Goal: Information Seeking & Learning: Learn about a topic

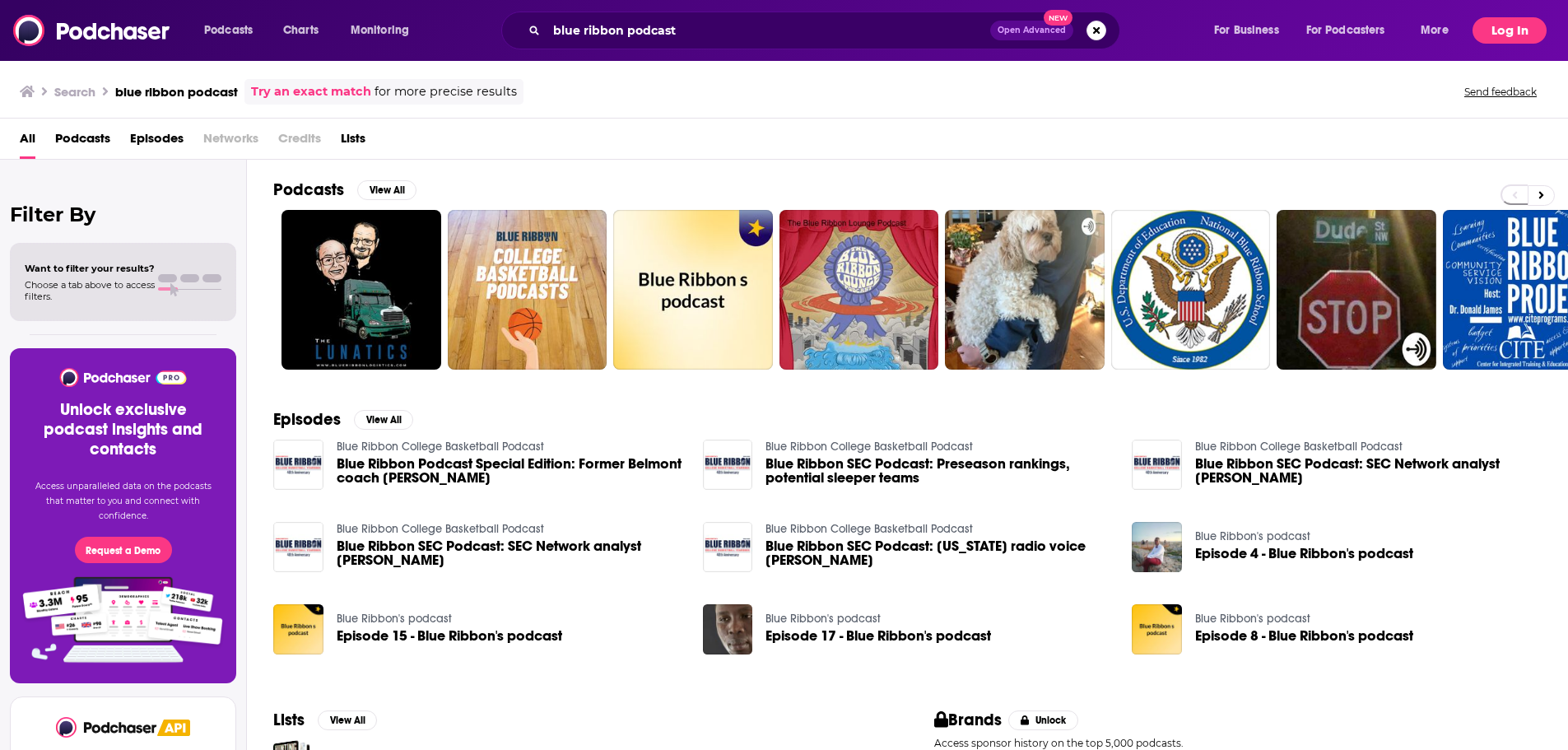
click at [1511, 32] on button "Log In" at bounding box center [1510, 31] width 74 height 26
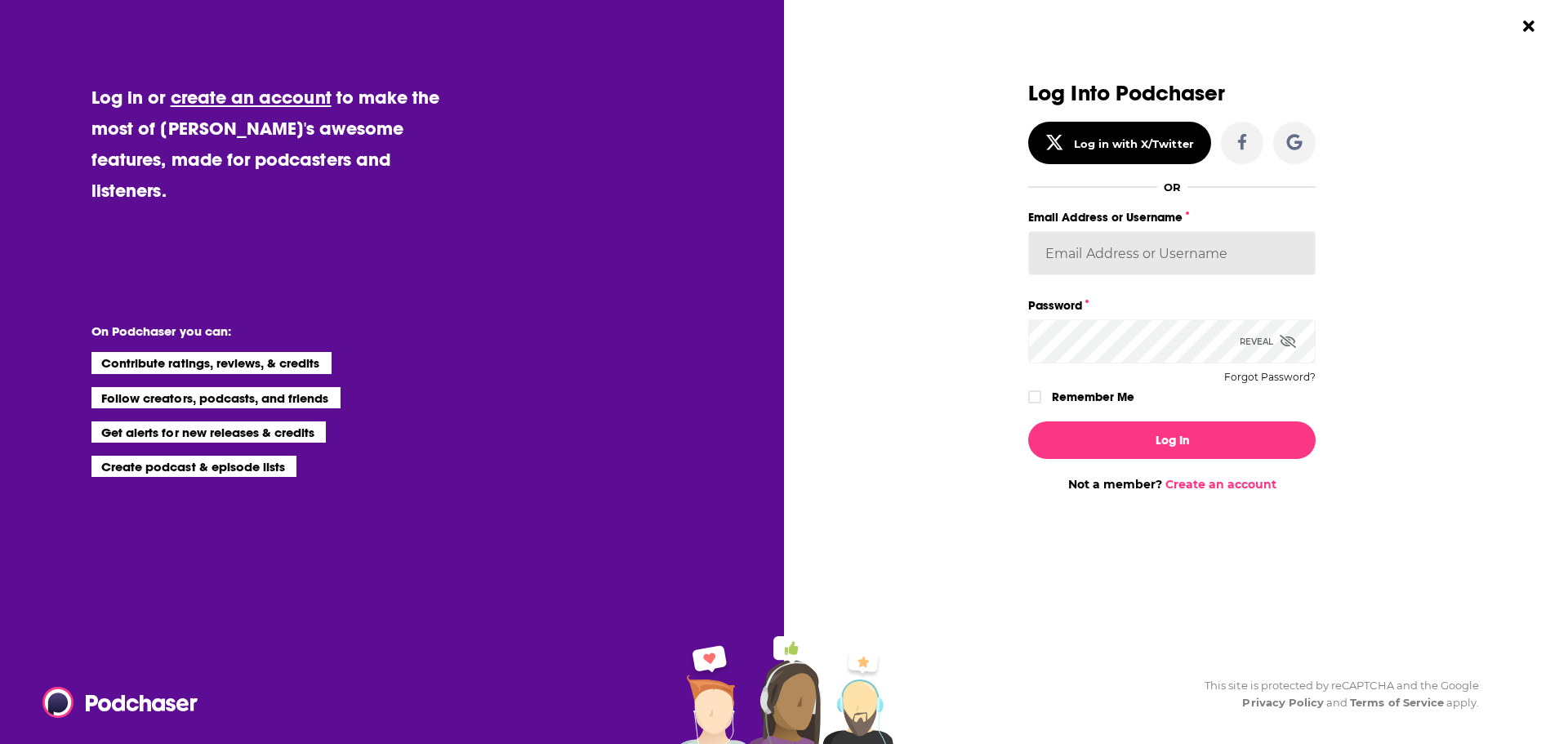
type input "[EMAIL_ADDRESS][DOMAIN_NAME]"
click at [1087, 399] on label "Remember Me" at bounding box center [1093, 396] width 83 height 21
click at [1040, 405] on input "rememberMe" at bounding box center [1034, 405] width 10 height 0
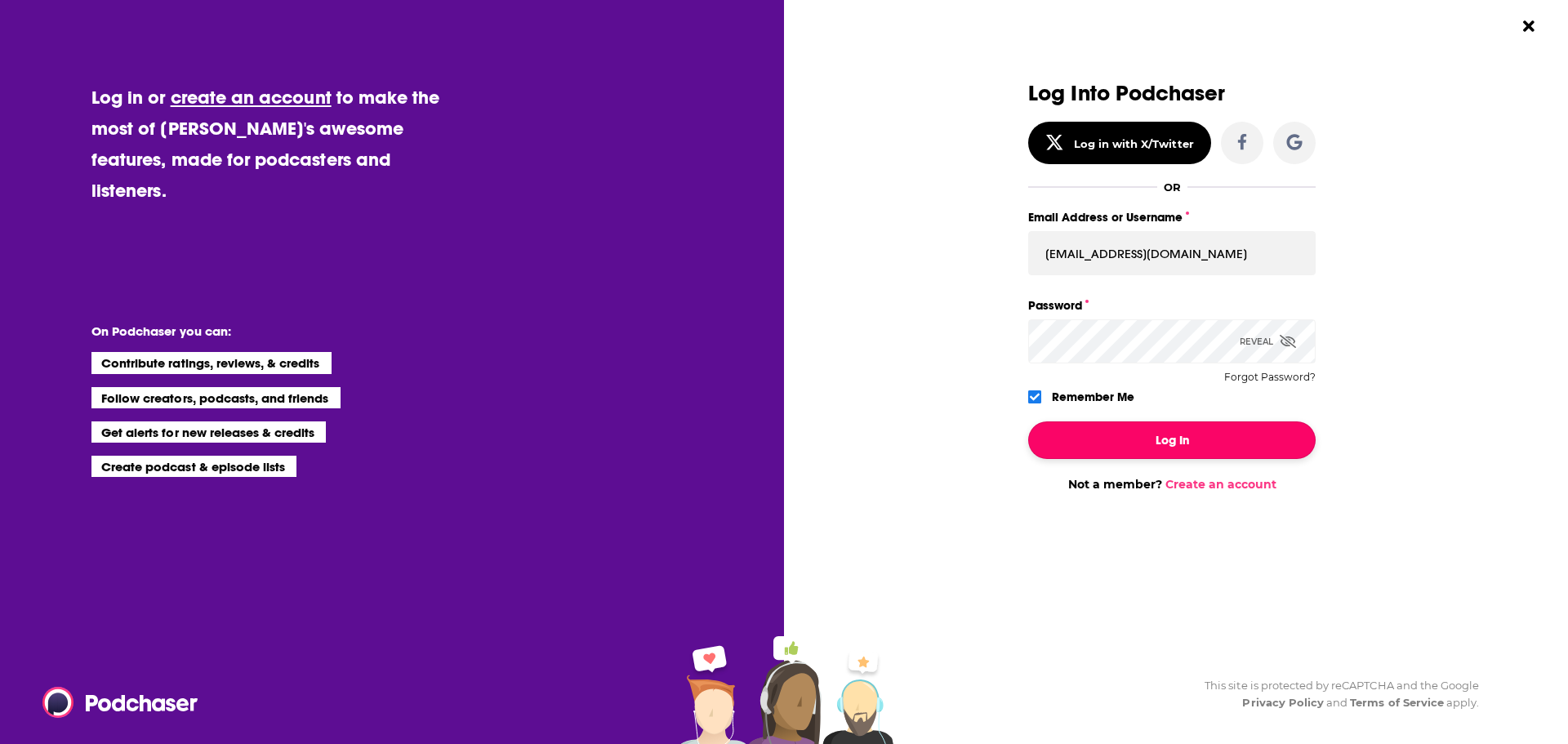
click at [1116, 433] on button "Log In" at bounding box center [1171, 440] width 288 height 38
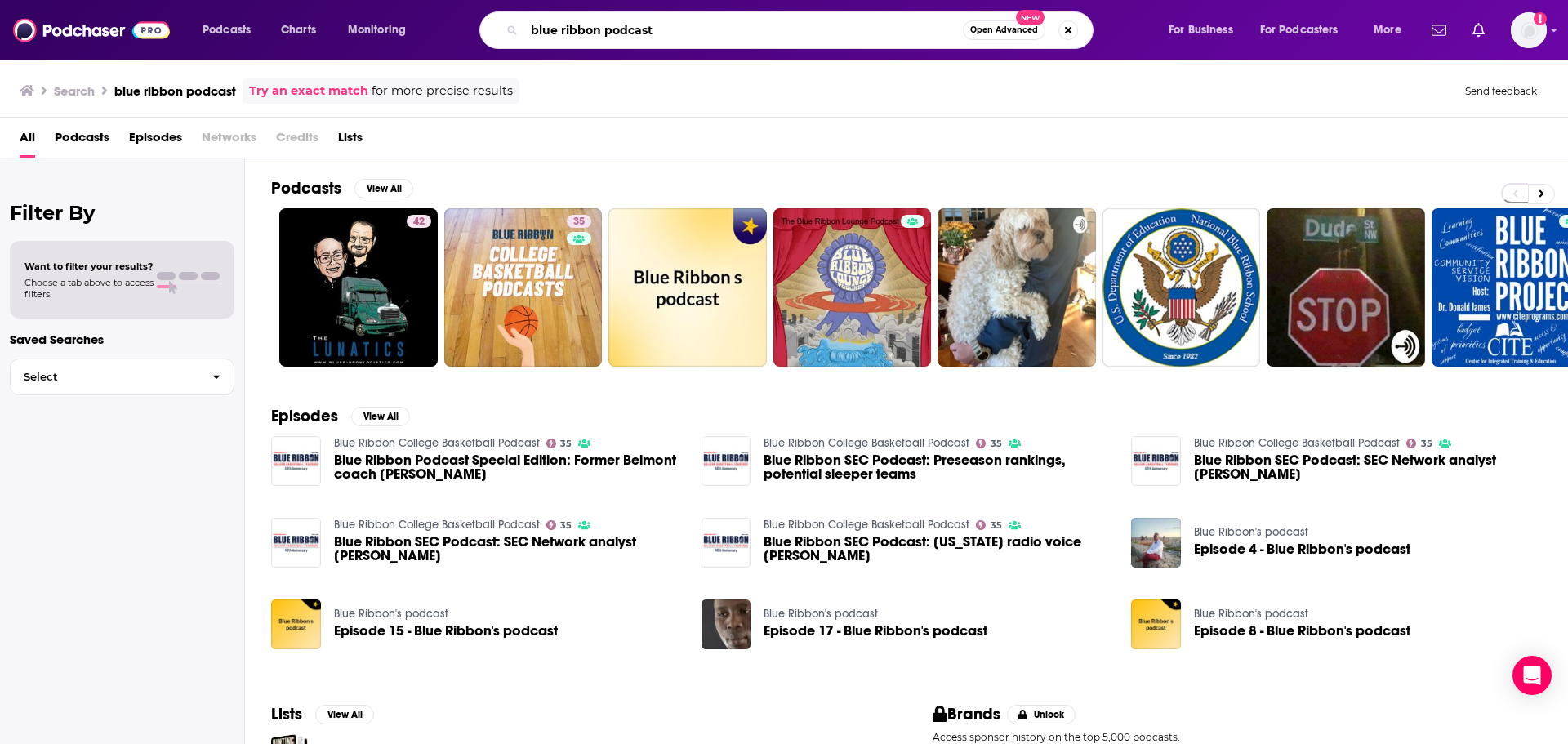
click at [591, 25] on input "blue ribbon podcast" at bounding box center [743, 30] width 438 height 26
click at [591, 24] on input "blue ribbon podcast" at bounding box center [743, 30] width 438 height 26
type input "lead pedal podcast"
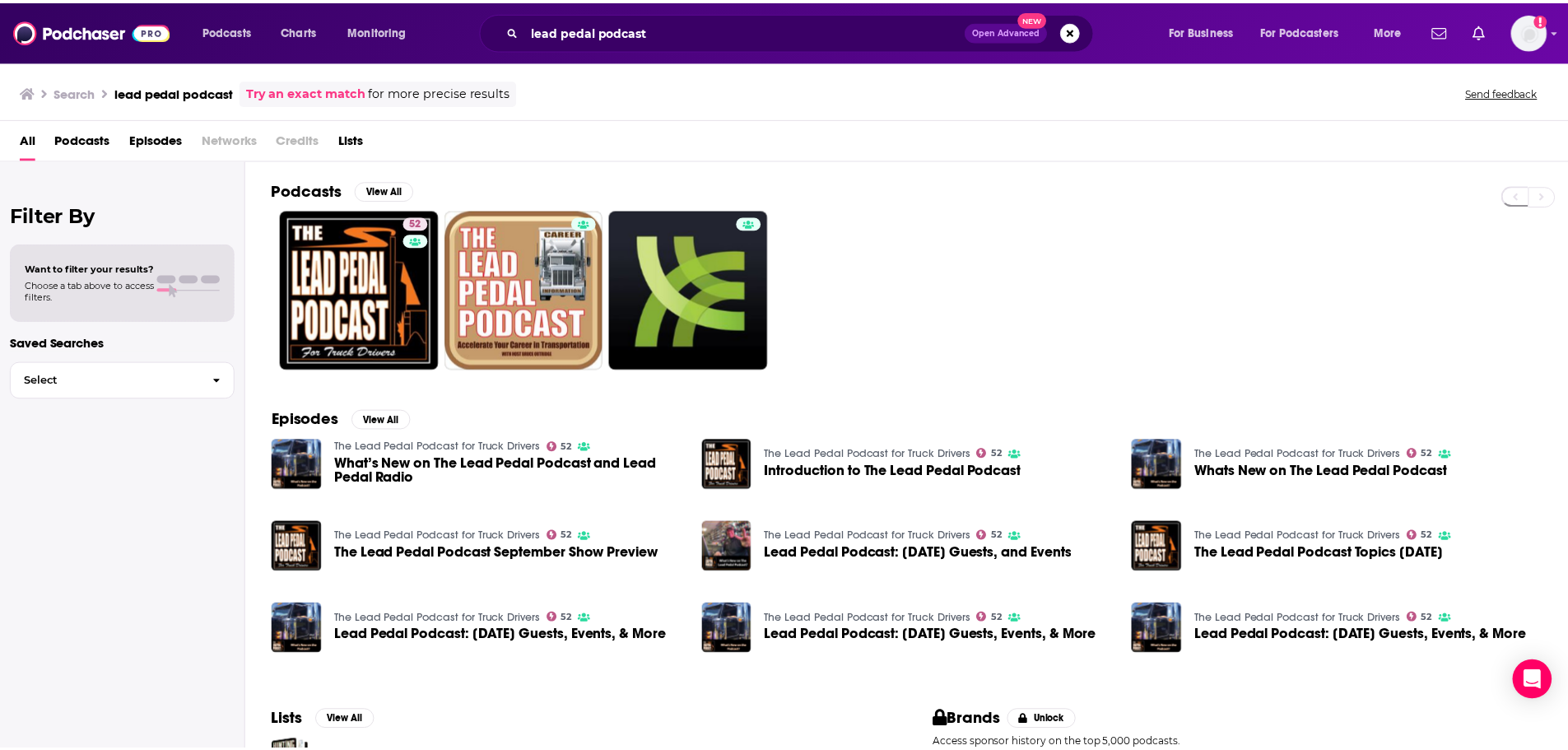
scroll to position [133, 0]
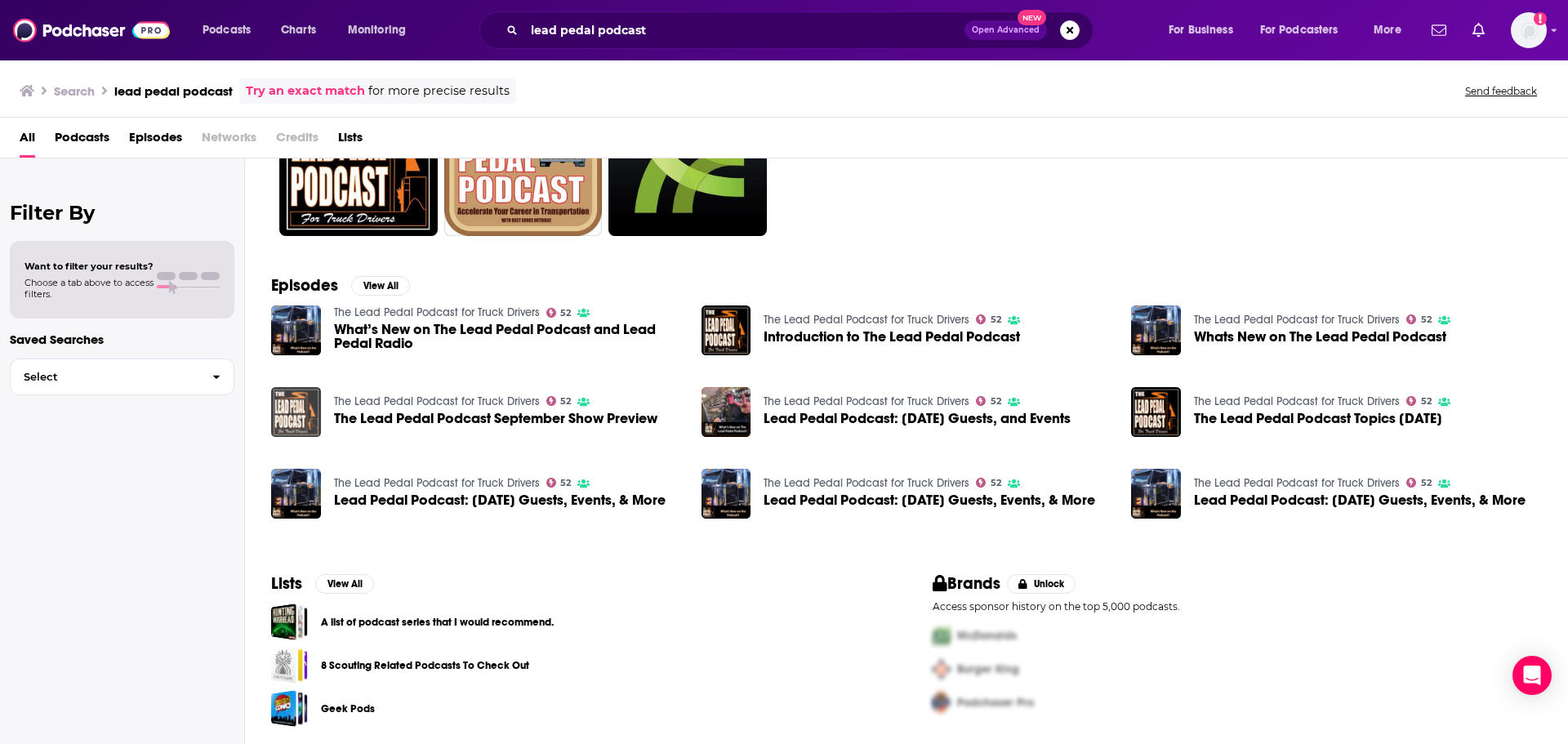
click at [276, 413] on img "The Lead Pedal Podcast September Show Preview" at bounding box center [296, 412] width 50 height 50
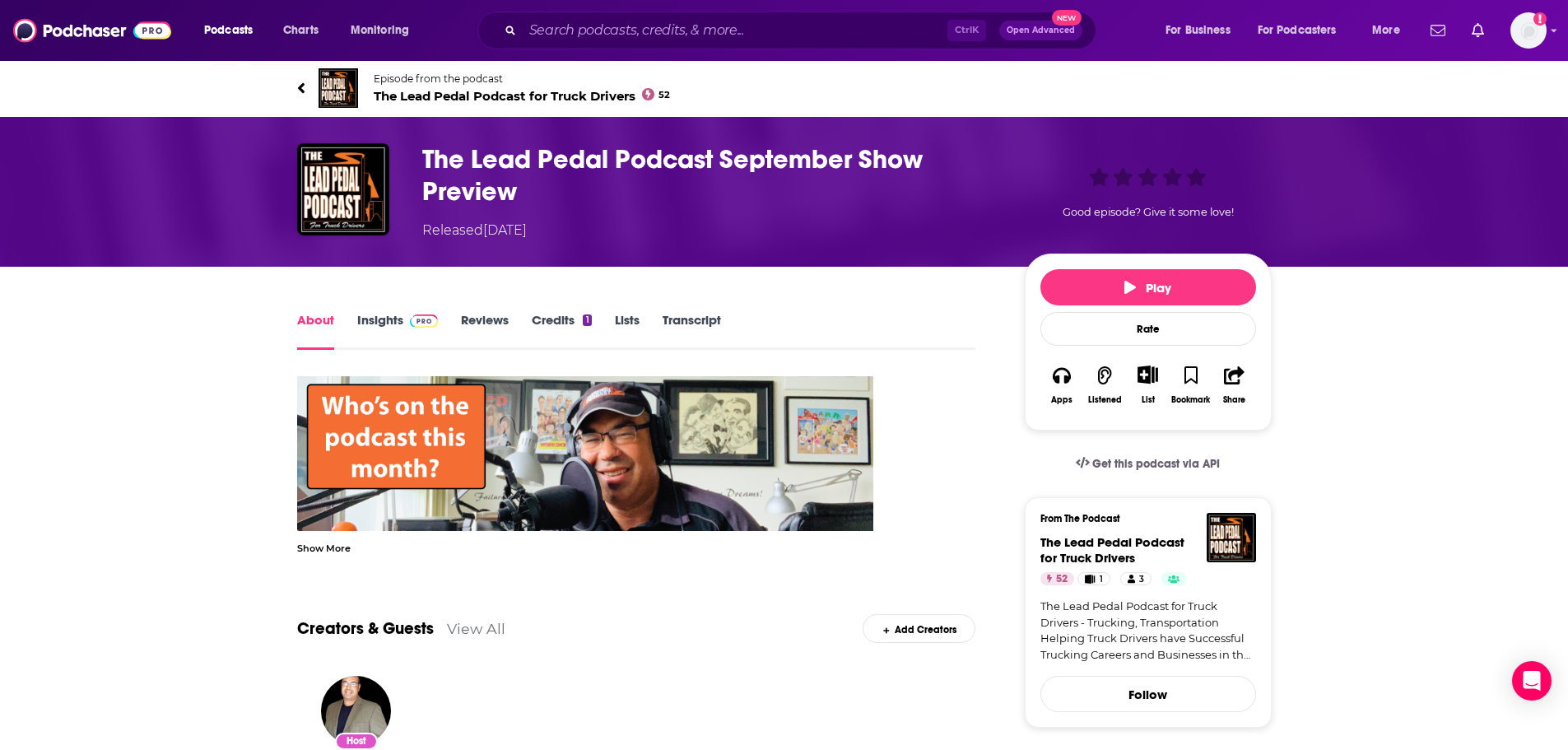
click at [379, 326] on link "Insights" at bounding box center [398, 331] width 82 height 38
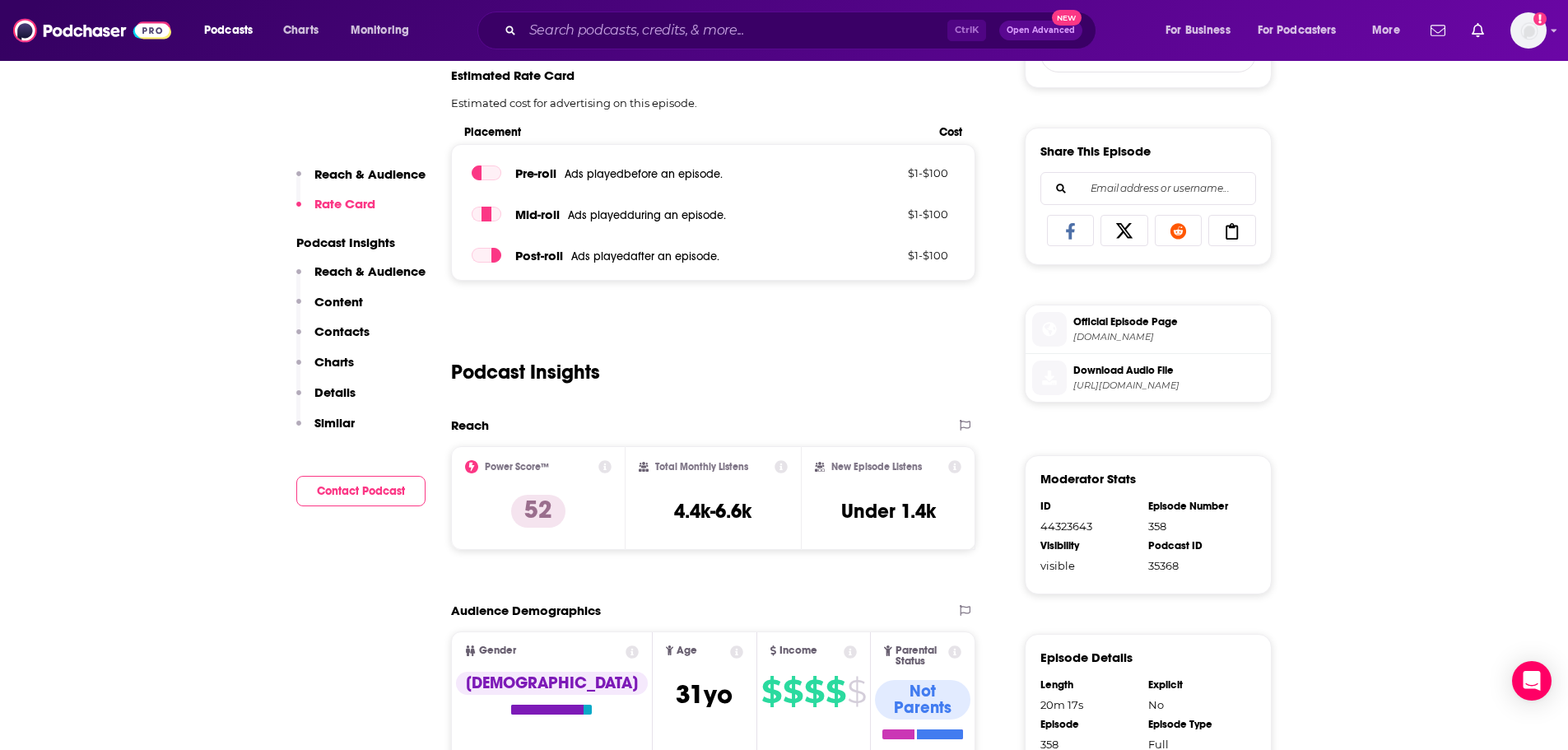
scroll to position [686, 0]
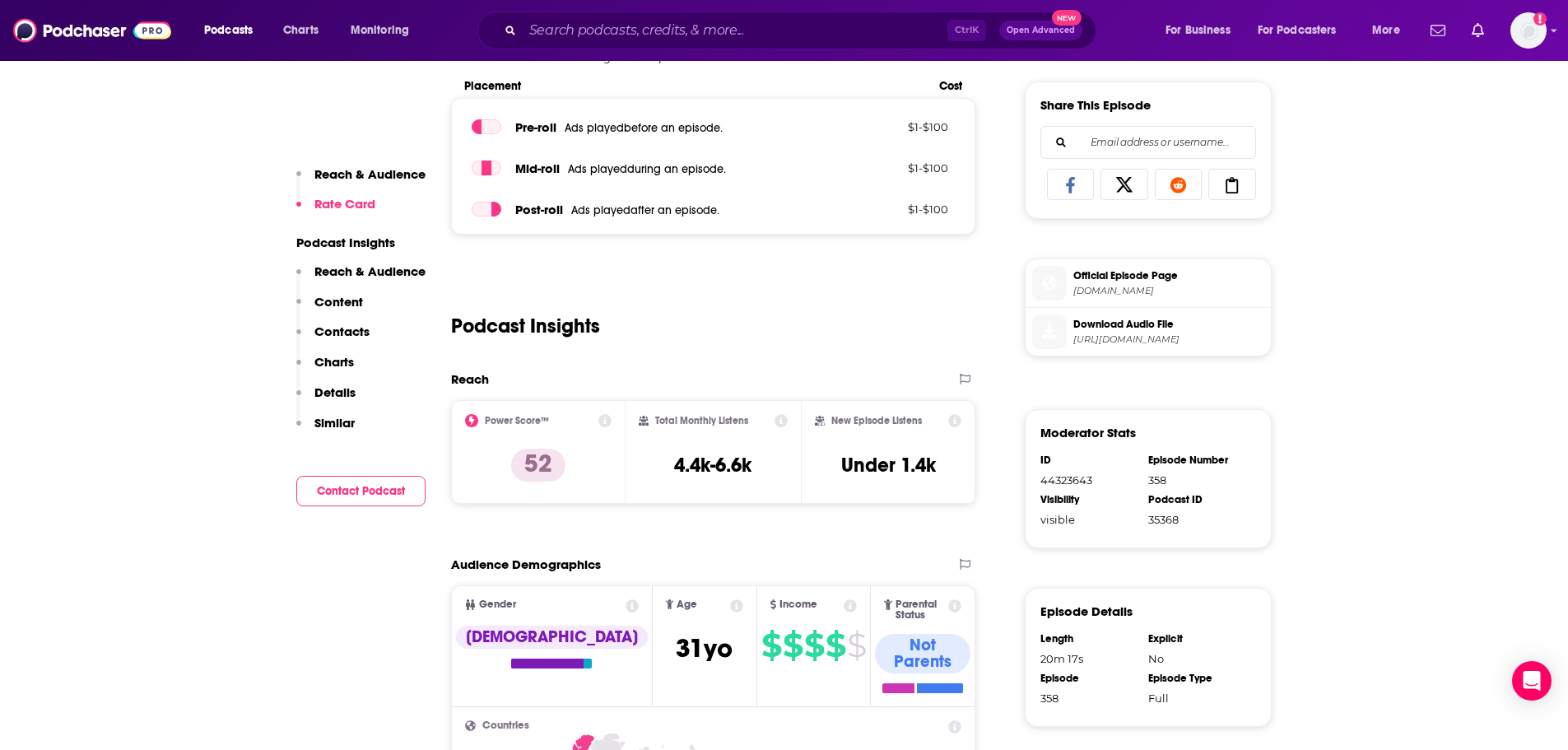
click at [847, 301] on div "Podcast Insights" at bounding box center [714, 316] width 525 height 84
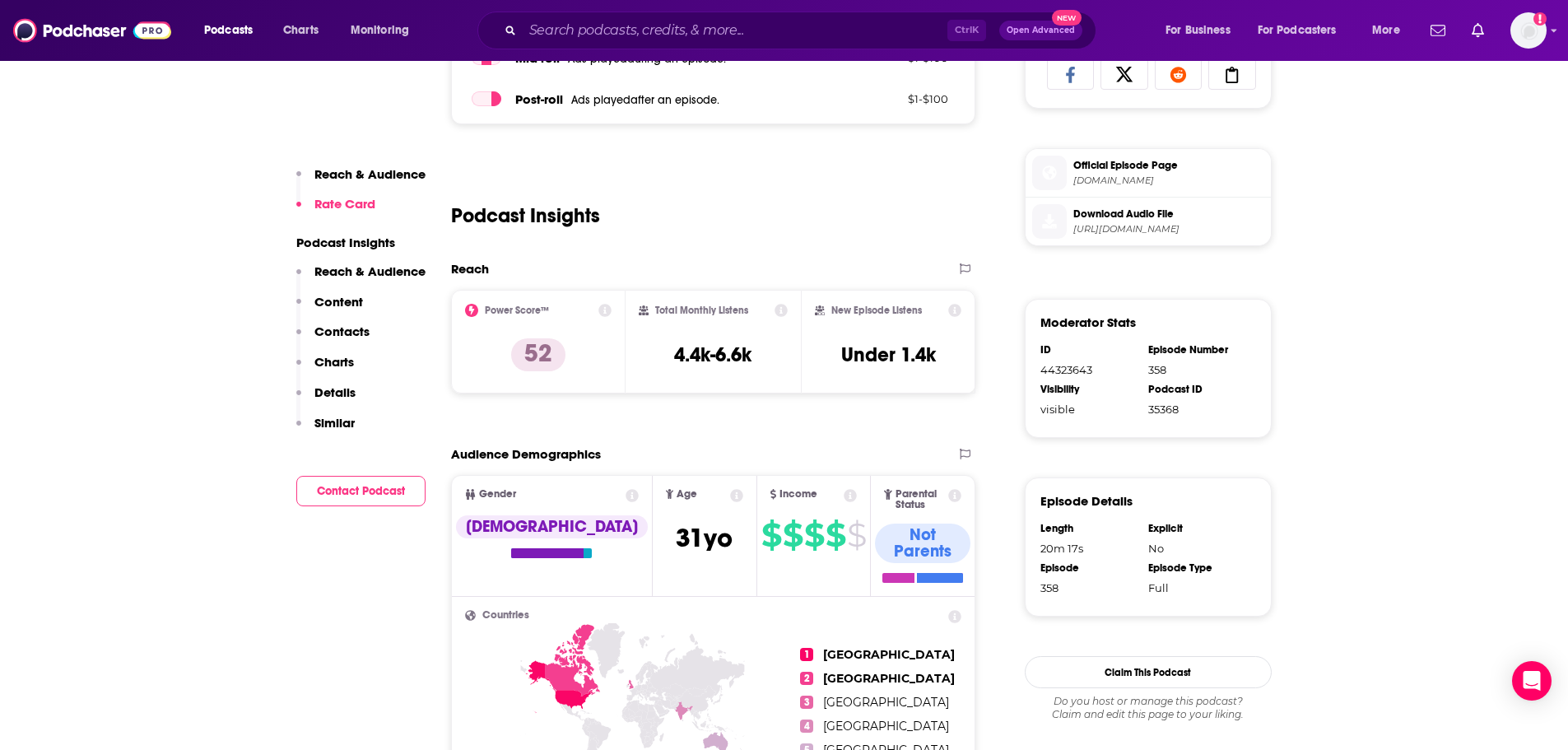
scroll to position [412, 0]
